Goal: Find specific page/section: Find specific page/section

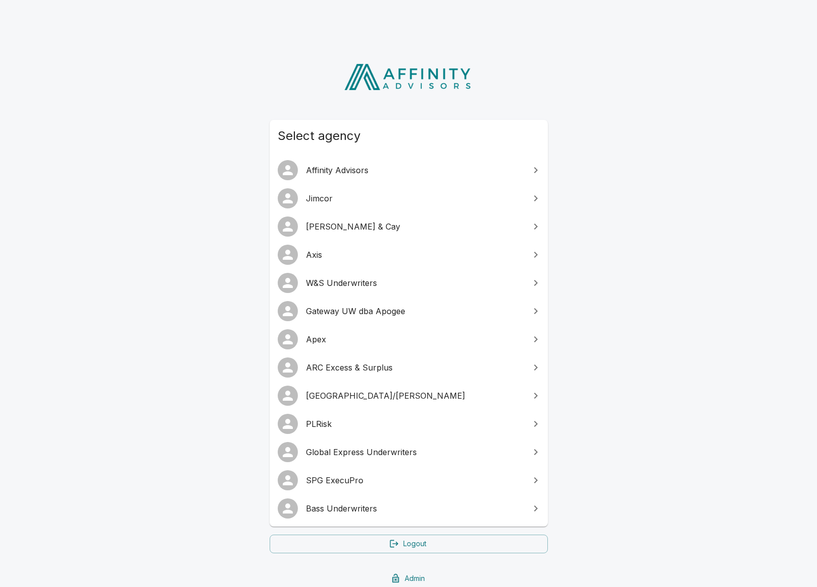
click at [346, 480] on span "SPG ExecuPro" at bounding box center [415, 481] width 218 height 12
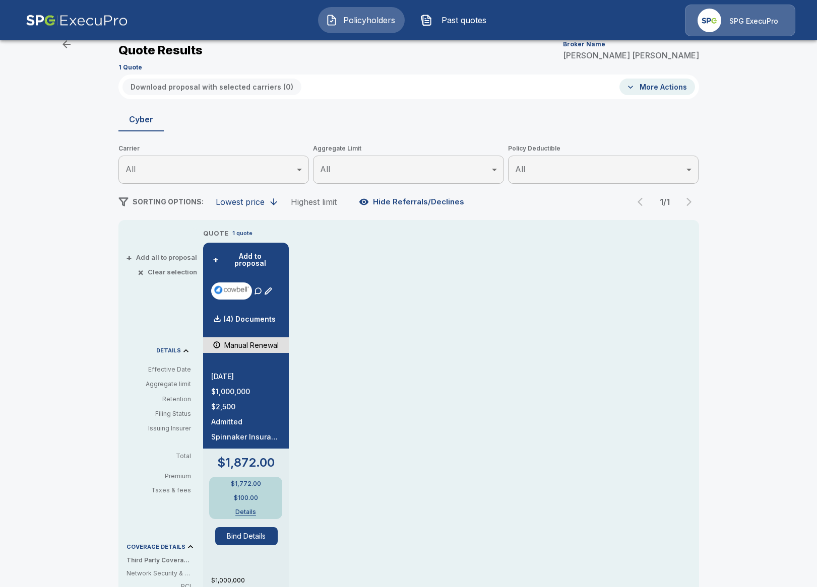
scroll to position [38, 0]
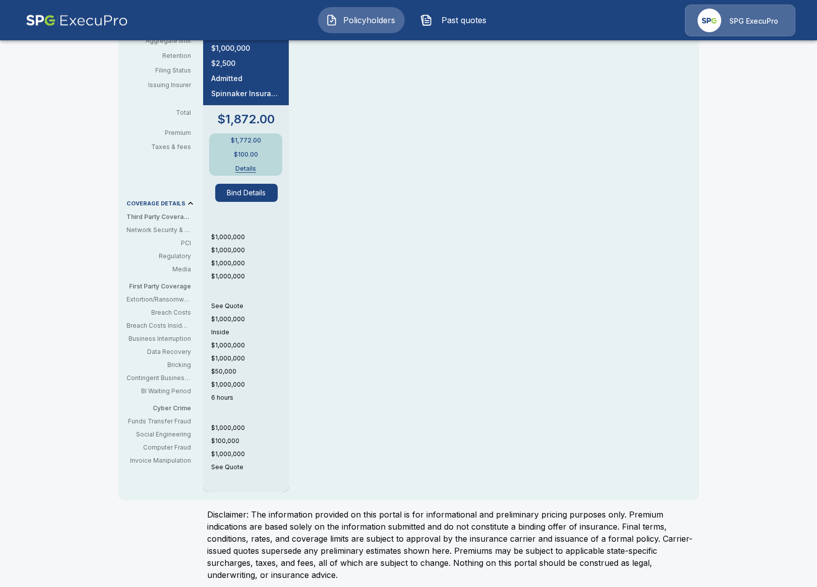
click at [368, 419] on div "QUOTE 1 quote + Add to proposal (4) Documents Manual Renewal 9/22/2025 $1,000,0…" at bounding box center [430, 189] width 455 height 609
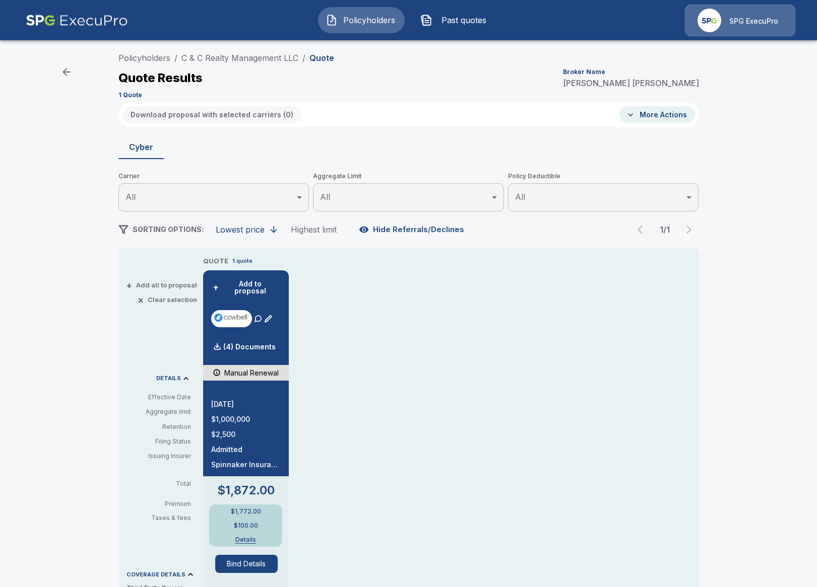
scroll to position [0, 0]
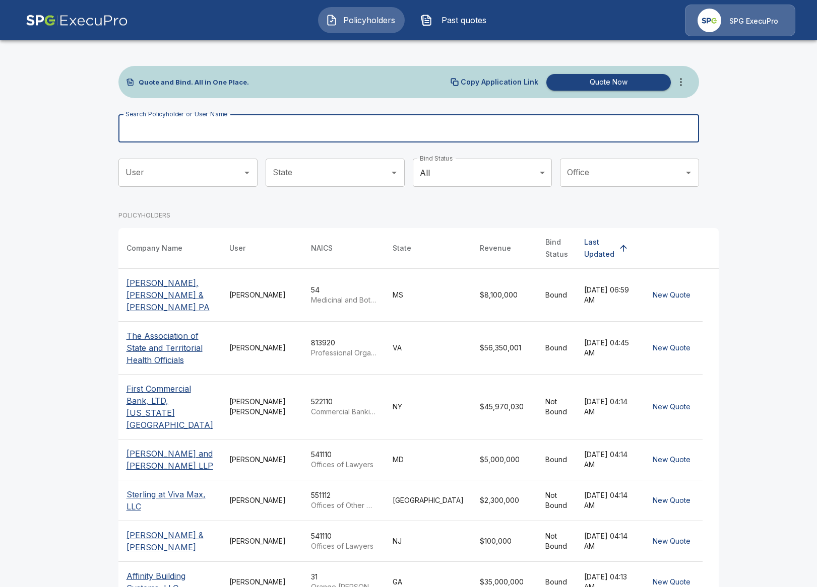
click at [307, 134] on input "Search Policyholder or User Name" at bounding box center [402, 128] width 569 height 28
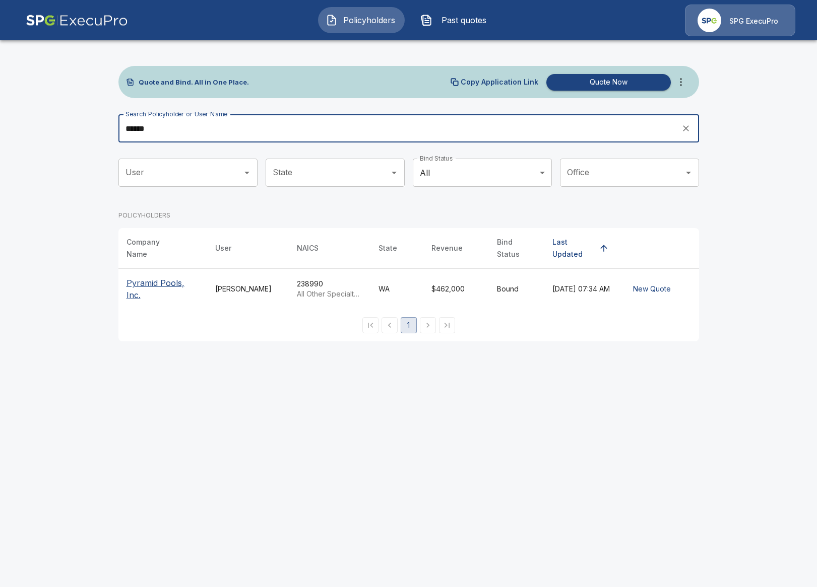
type input "******"
click at [155, 261] on th "Company Name" at bounding box center [162, 248] width 89 height 41
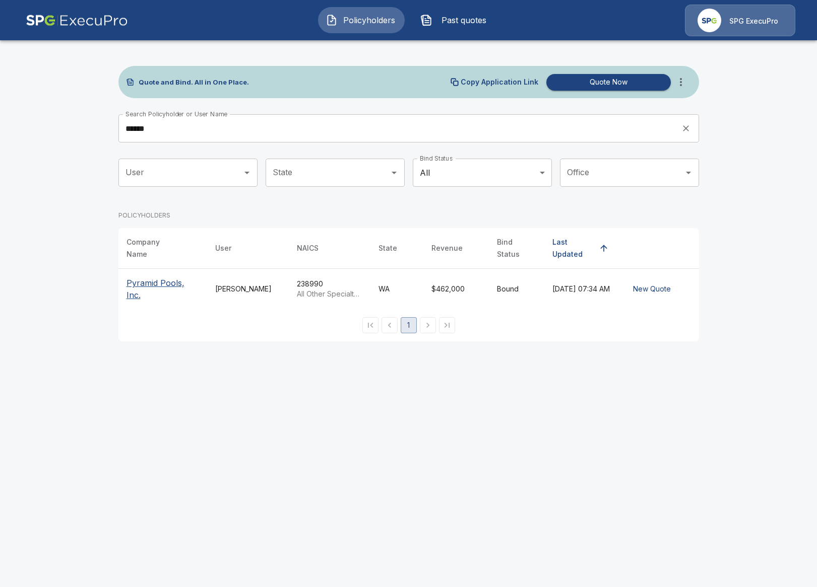
click at [145, 277] on p "Pyramid Pools, Inc." at bounding box center [162, 289] width 73 height 24
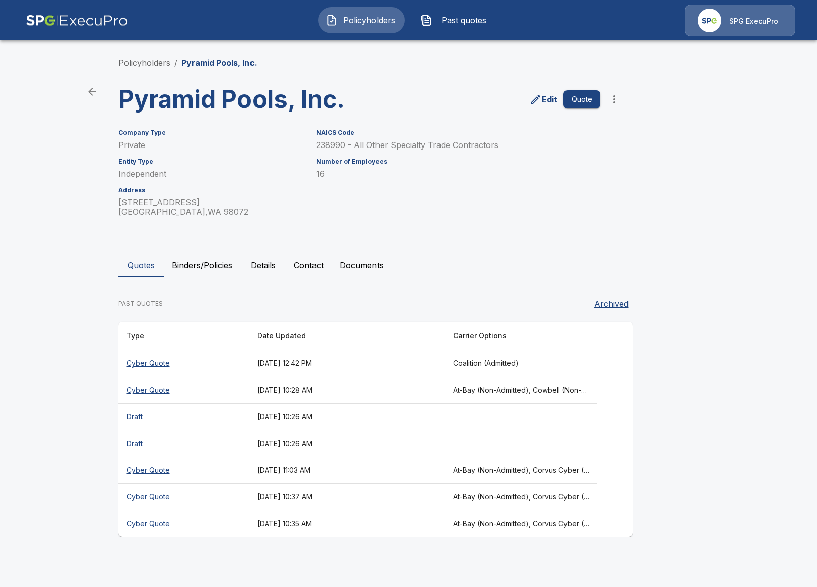
click at [205, 270] on button "Binders/Policies" at bounding box center [202, 265] width 77 height 24
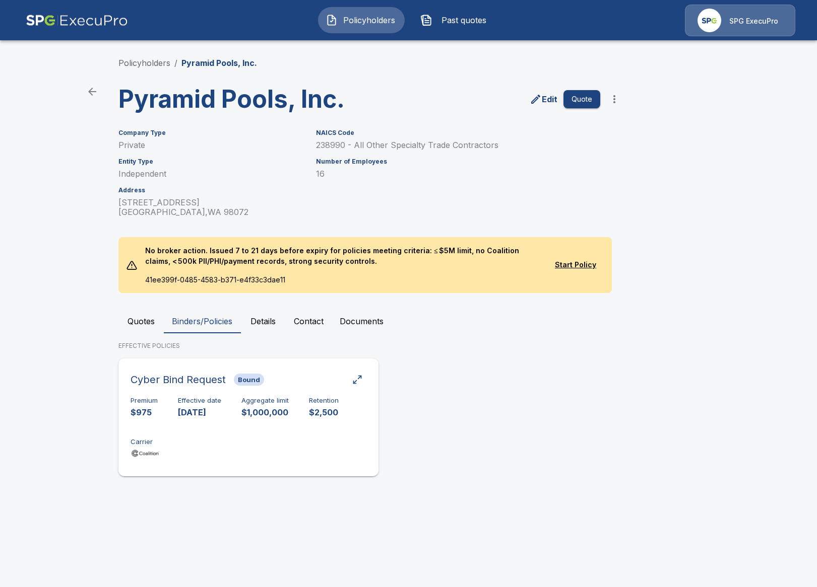
click at [185, 401] on h6 "Effective date" at bounding box center [199, 401] width 43 height 8
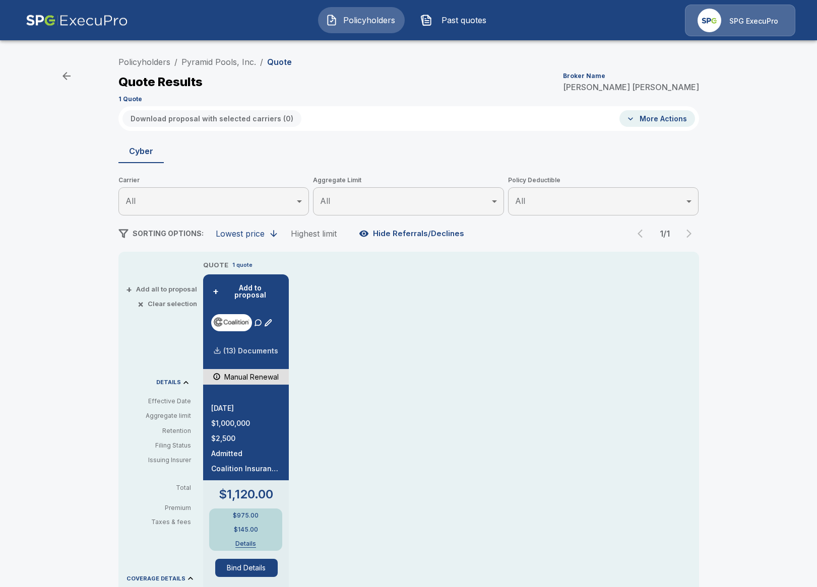
click at [220, 347] on div at bounding box center [217, 351] width 8 height 8
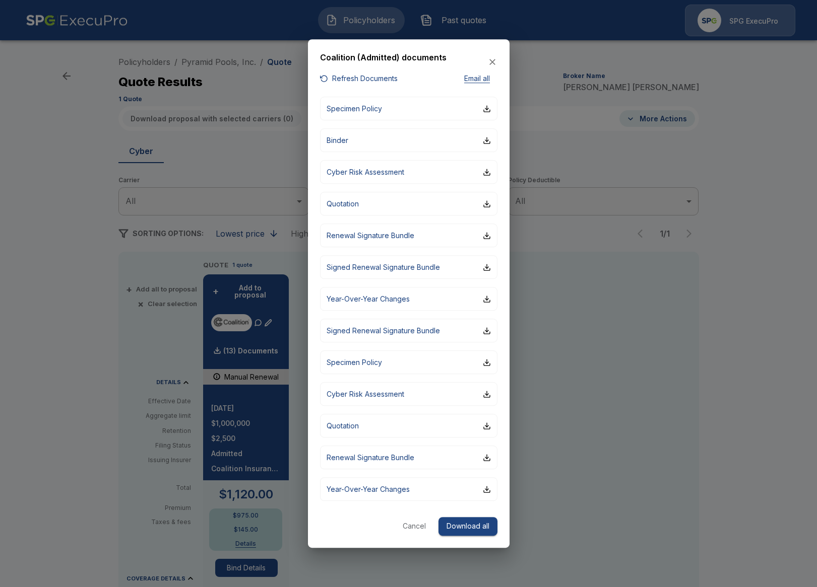
click at [361, 77] on button "Refresh Documents" at bounding box center [359, 79] width 78 height 13
click at [107, 379] on div at bounding box center [408, 293] width 817 height 587
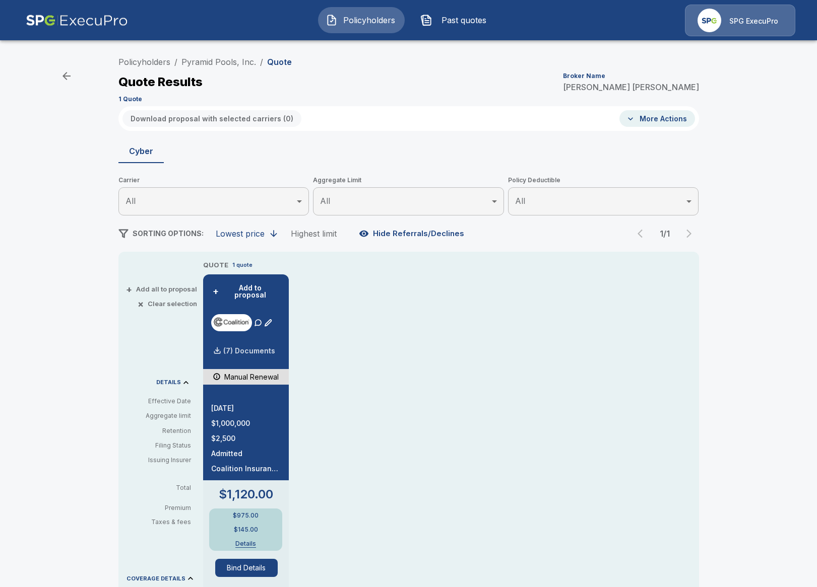
click at [244, 348] on p "(7) Documents" at bounding box center [249, 351] width 52 height 7
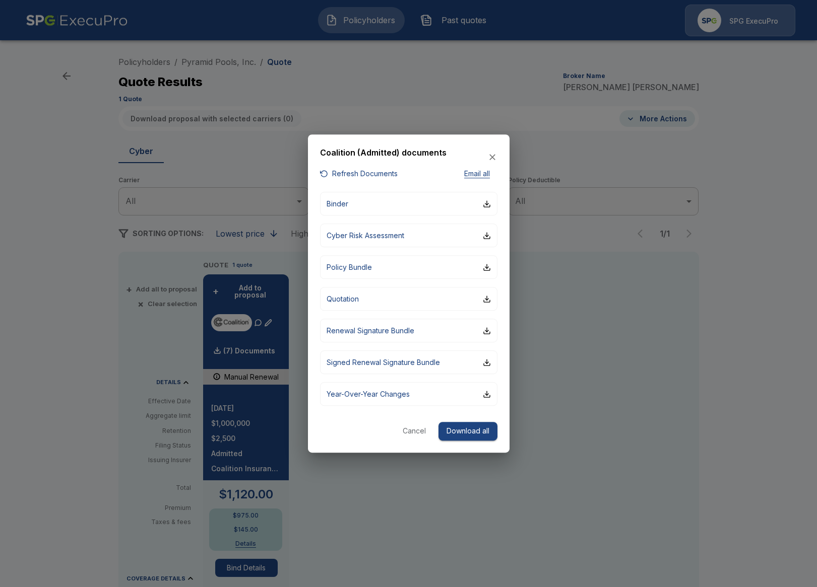
click at [646, 399] on div at bounding box center [408, 293] width 817 height 587
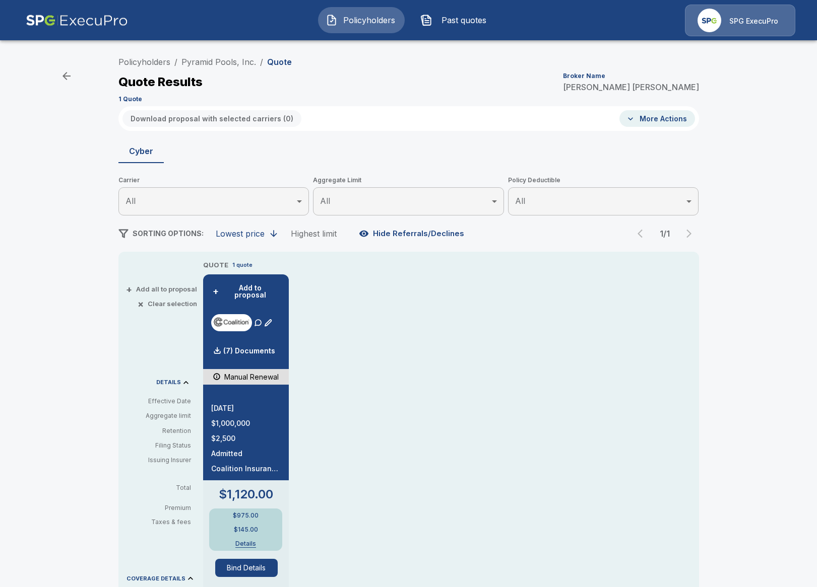
scroll to position [69, 0]
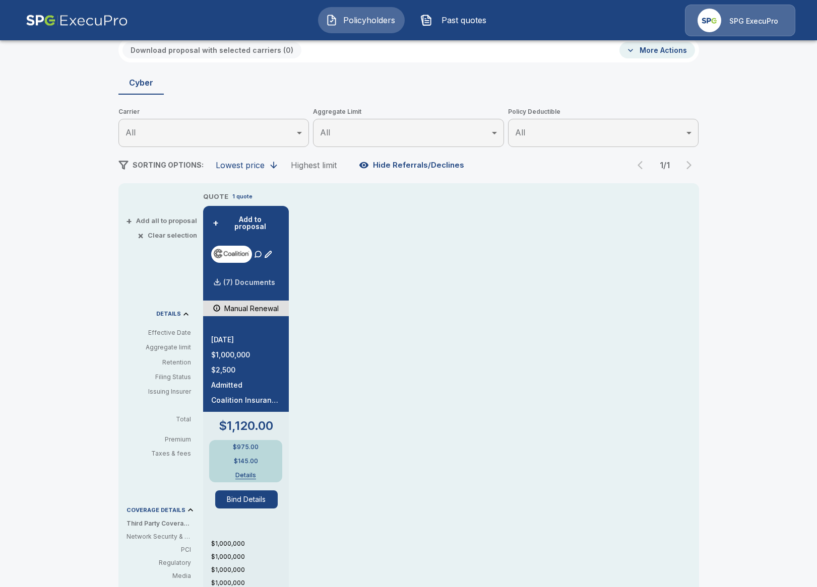
click at [257, 279] on p "(7) Documents" at bounding box center [249, 282] width 52 height 7
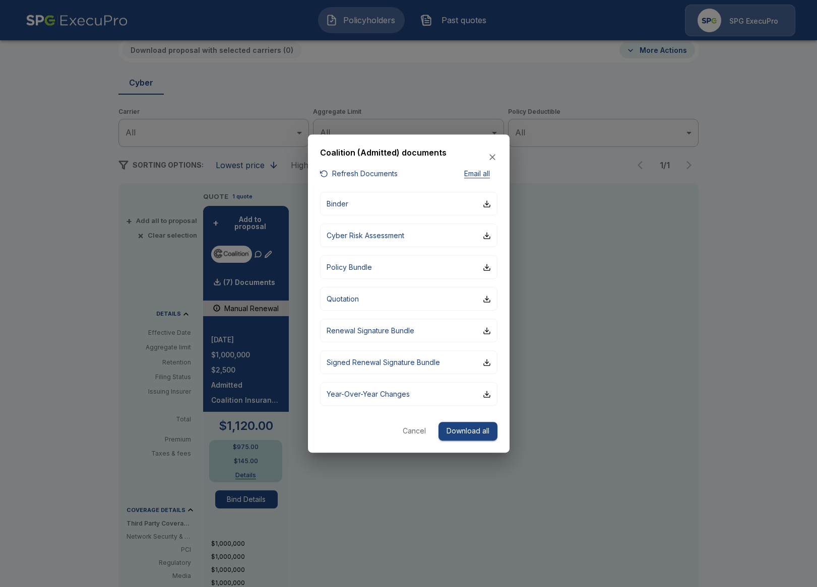
click at [33, 221] on div at bounding box center [408, 293] width 817 height 587
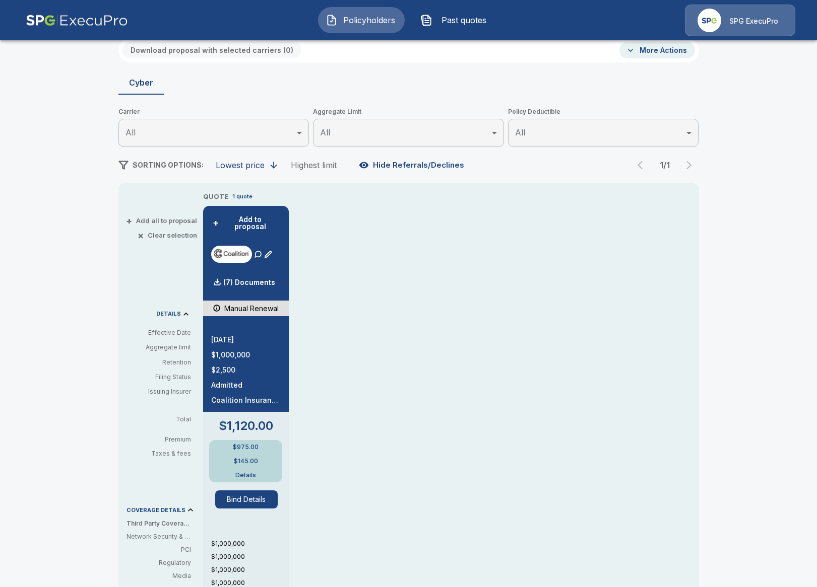
scroll to position [0, 0]
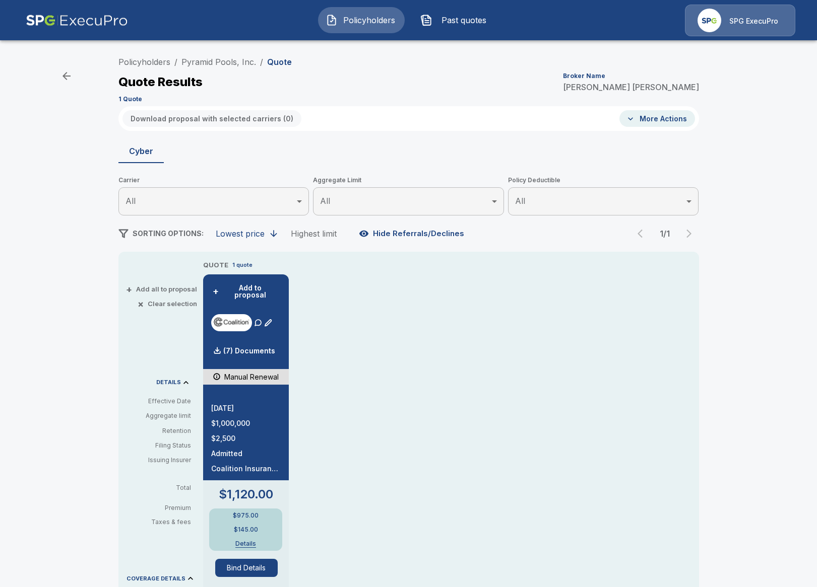
click at [163, 68] on li "Policyholders" at bounding box center [144, 62] width 52 height 12
click at [159, 64] on link "Policyholders" at bounding box center [144, 62] width 52 height 10
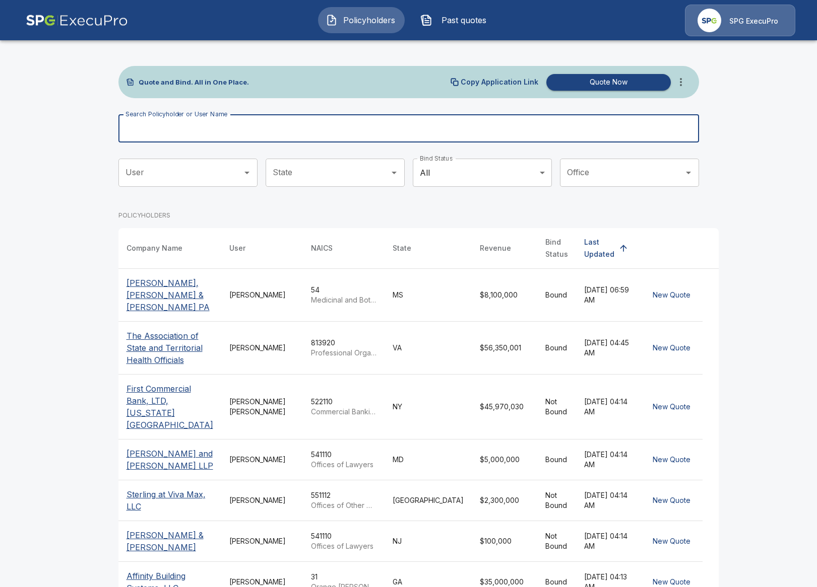
click at [190, 122] on div "Search Policyholder or User Name Search Policyholder or User Name" at bounding box center [408, 128] width 580 height 28
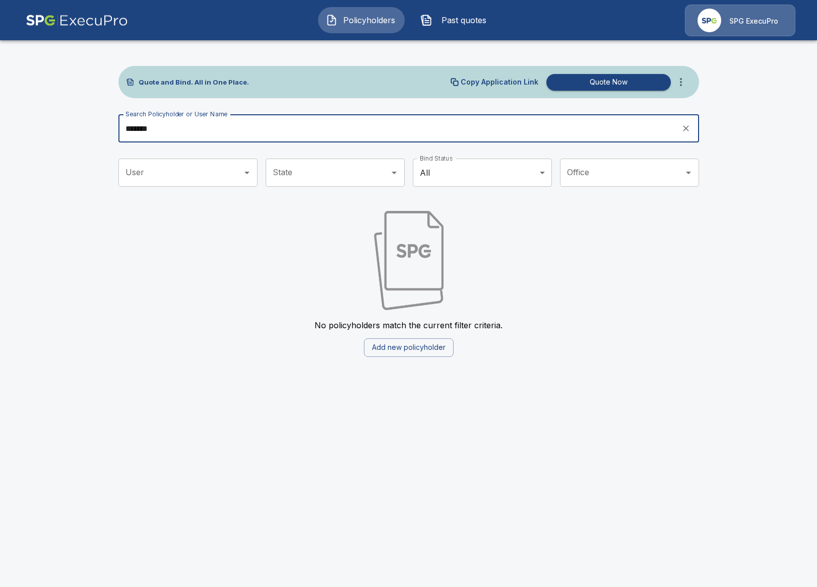
click at [204, 131] on input "*******" at bounding box center [396, 128] width 556 height 28
type input "*"
